Goal: Ask a question

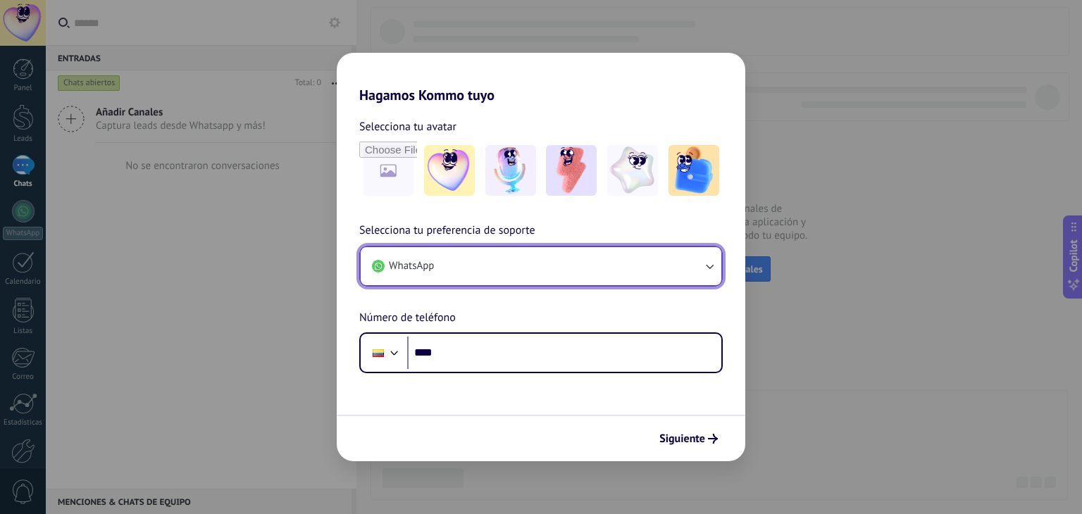
click at [712, 266] on icon "button" at bounding box center [709, 266] width 14 height 14
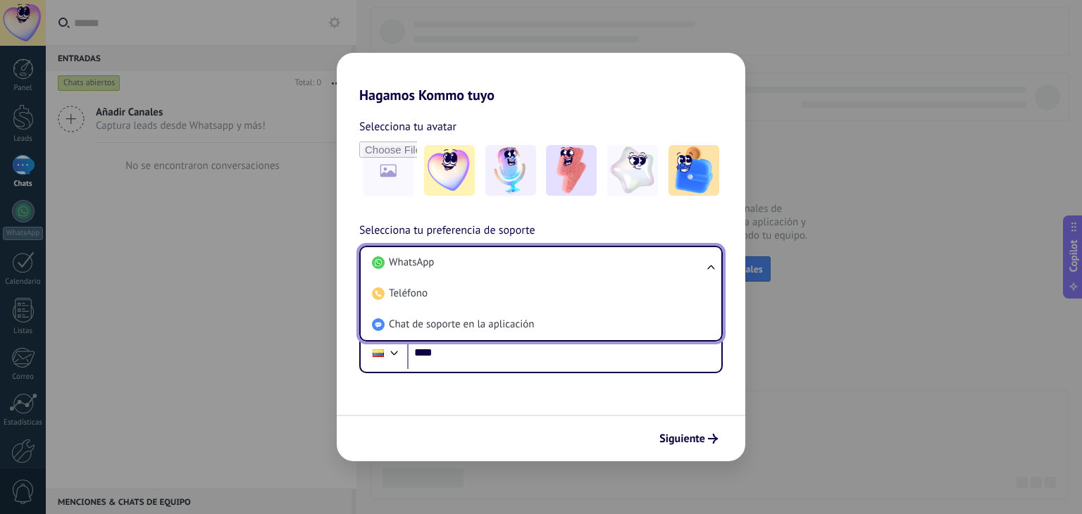
click at [712, 266] on ul "WhatsApp Teléfono Chat de soporte en la aplicación" at bounding box center [540, 294] width 363 height 96
click at [707, 266] on ul "WhatsApp Teléfono Chat de soporte en la aplicación" at bounding box center [540, 294] width 363 height 96
click at [358, 113] on div "Selecciona tu avatar Selecciona tu preferencia de soporte WhatsApp WhatsApp Tel…" at bounding box center [541, 239] width 409 height 270
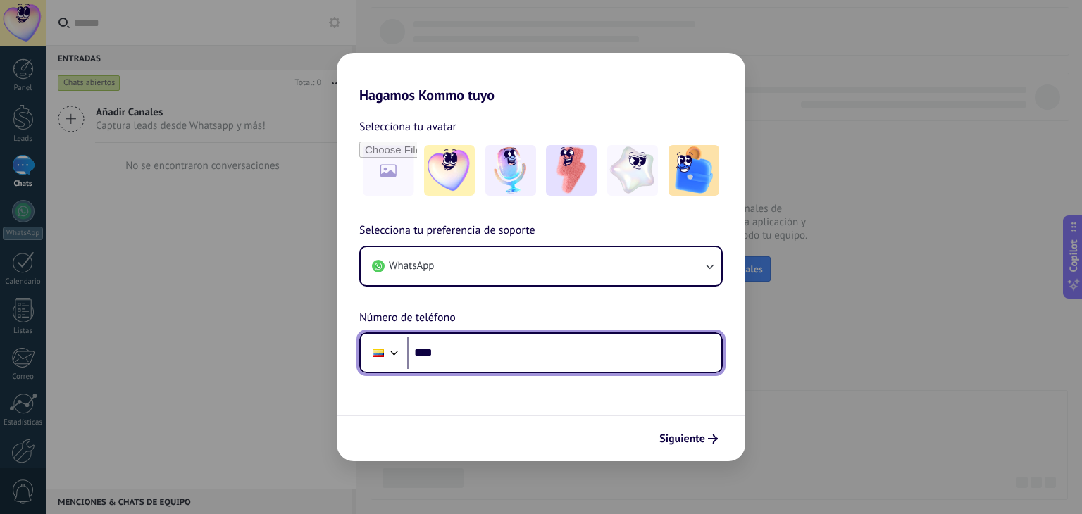
click at [485, 349] on input "****" at bounding box center [564, 353] width 314 height 32
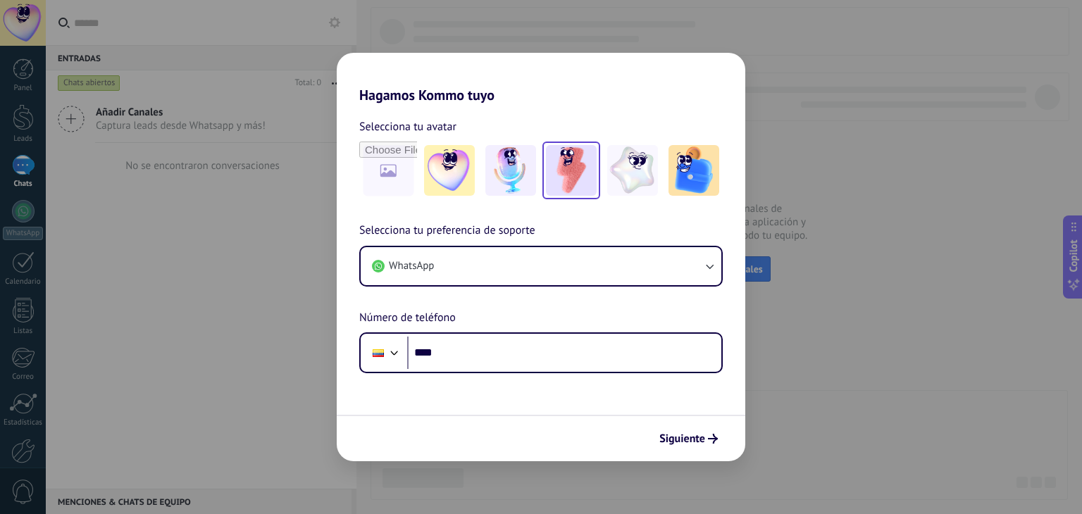
click at [575, 162] on img at bounding box center [571, 170] width 51 height 51
